Goal: Information Seeking & Learning: Learn about a topic

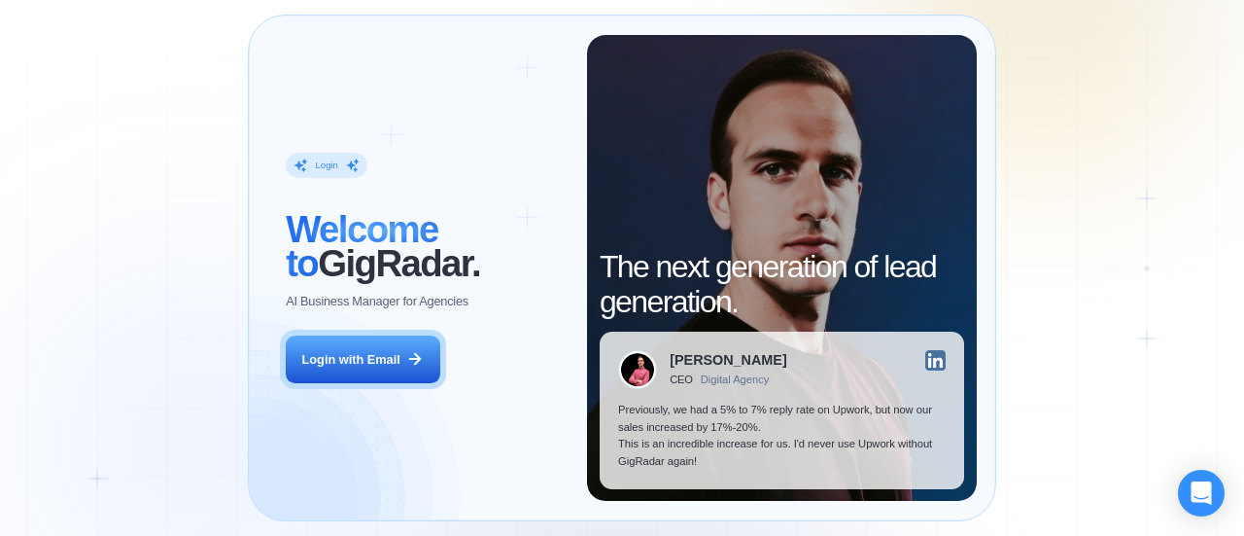
click at [1097, 246] on div "Login ‍ Welcome to GigRadar. AI Business Manager for Agencies Login with Email …" at bounding box center [622, 268] width 1244 height 536
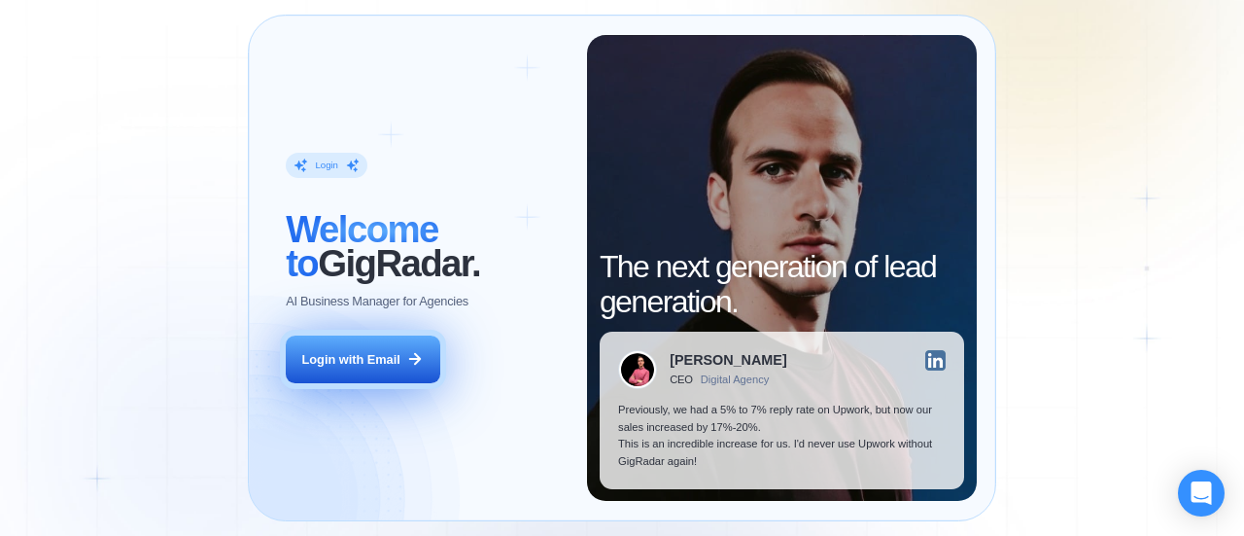
click at [368, 355] on div "Login with Email" at bounding box center [351, 359] width 98 height 17
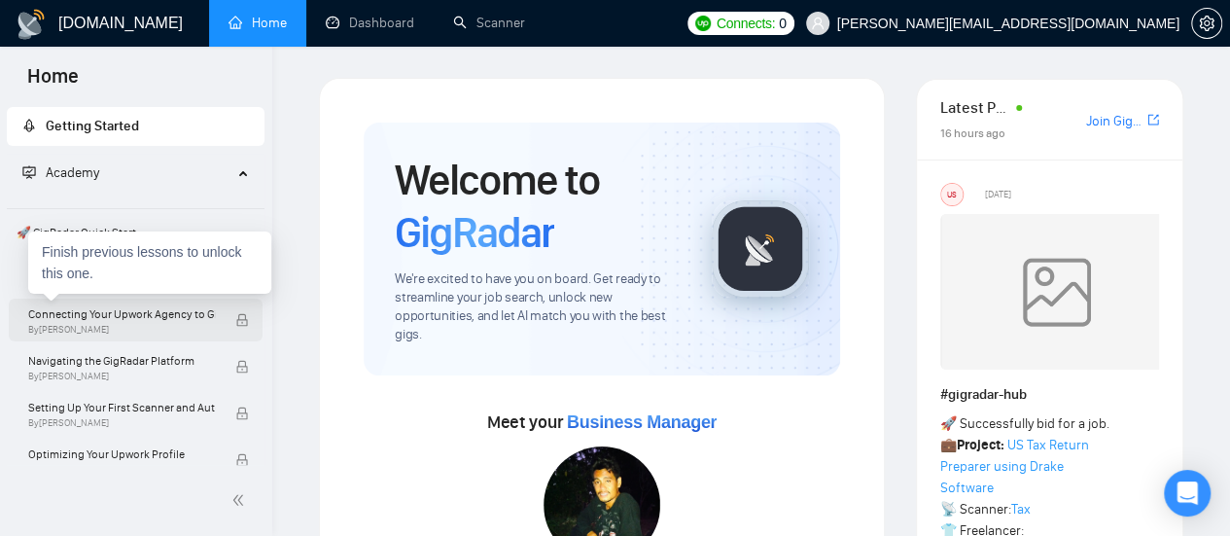
click at [105, 328] on span "By Vlad Timinsky" at bounding box center [121, 330] width 187 height 12
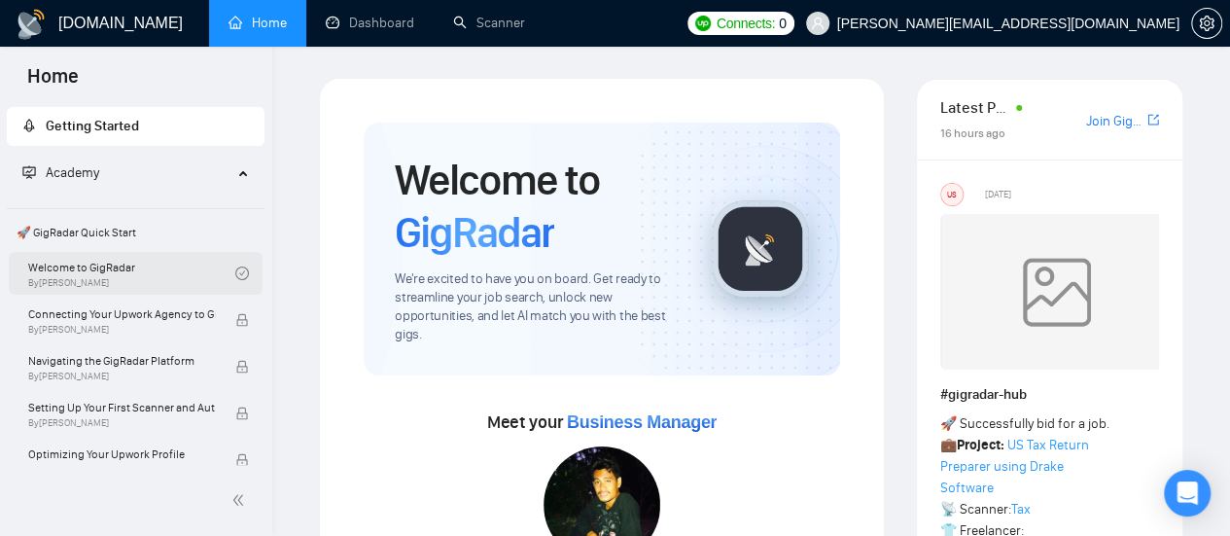
click at [86, 276] on link "Welcome to GigRadar By Vlad Timinsky" at bounding box center [131, 273] width 207 height 43
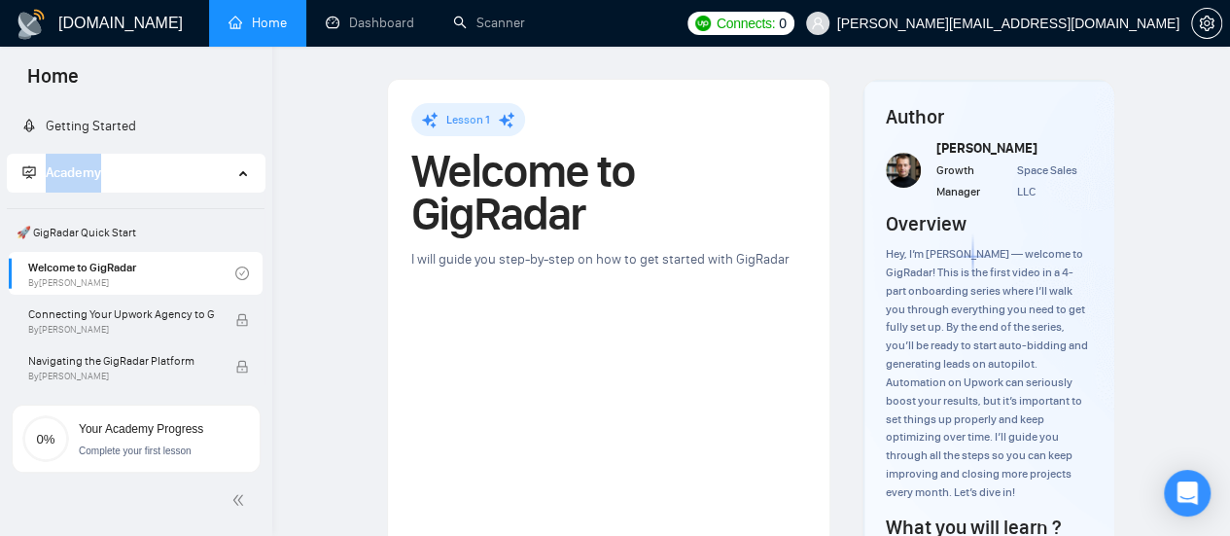
drag, startPoint x: 264, startPoint y: 127, endPoint x: 268, endPoint y: 157, distance: 30.4
click at [268, 157] on div "Getting Started Academy 🚀 GigRadar Quick Start Welcome to GigRadar By Vlad Timi…" at bounding box center [136, 244] width 272 height 282
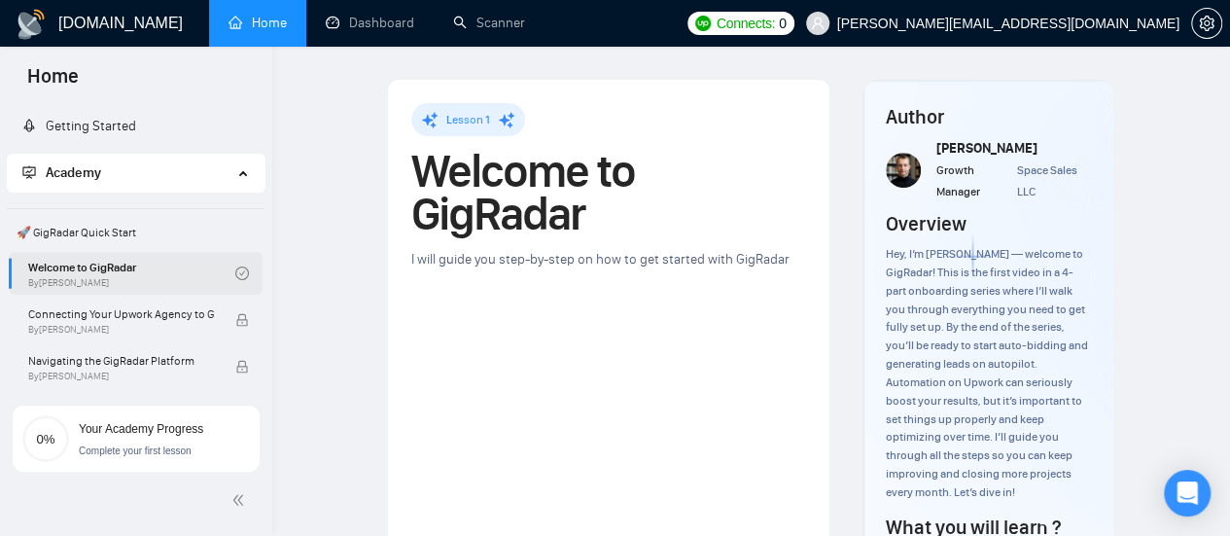
click at [105, 260] on link "Welcome to GigRadar By Vlad Timinsky" at bounding box center [131, 273] width 207 height 43
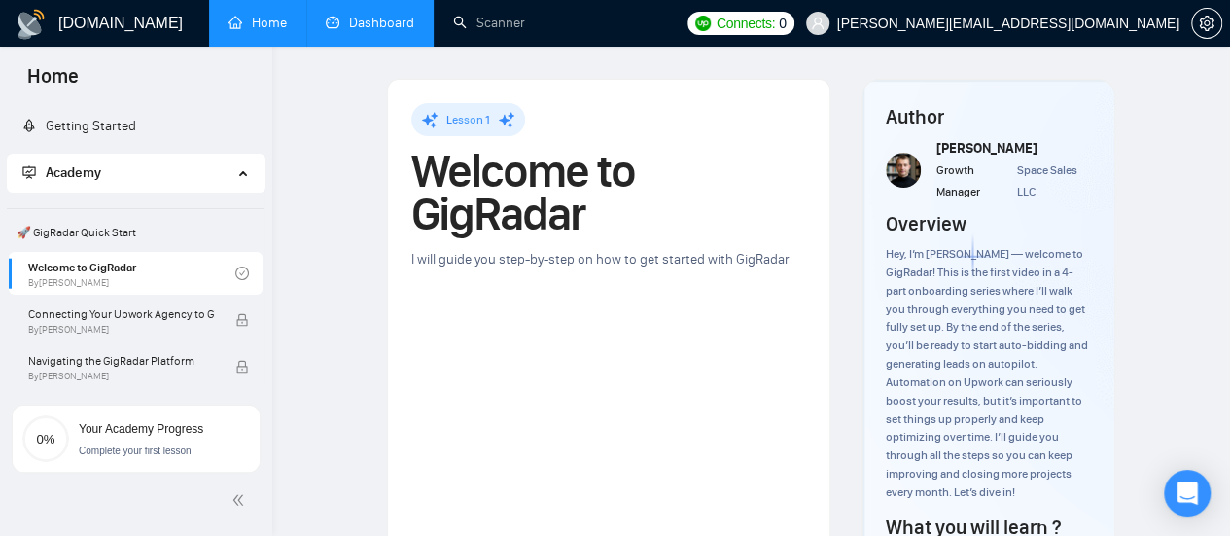
click at [362, 22] on link "Dashboard" at bounding box center [370, 23] width 88 height 17
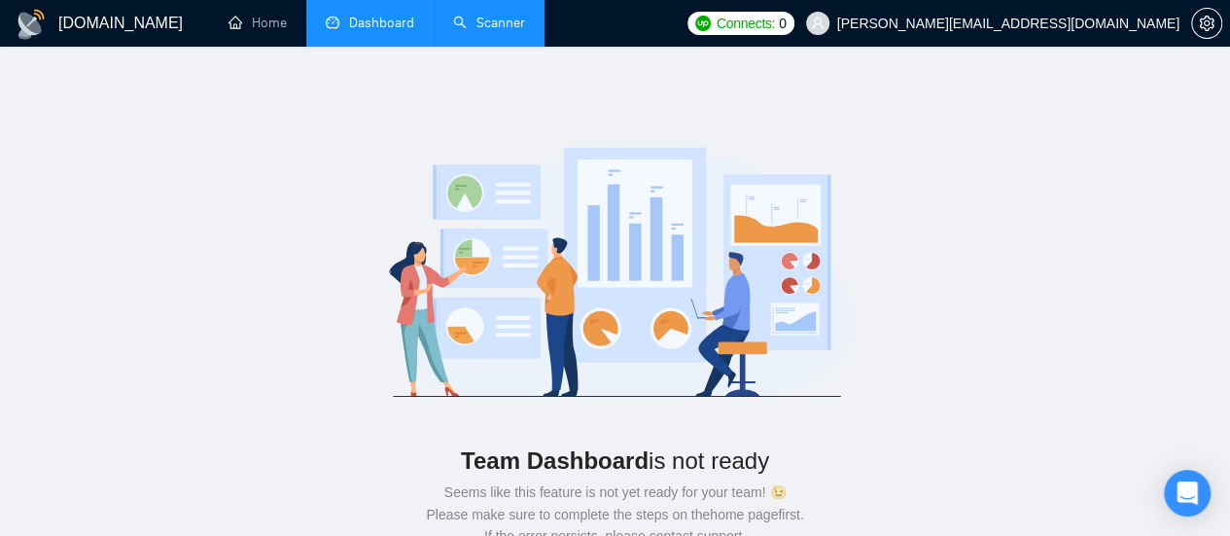
click at [493, 30] on link "Scanner" at bounding box center [489, 23] width 72 height 17
